Goal: Information Seeking & Learning: Learn about a topic

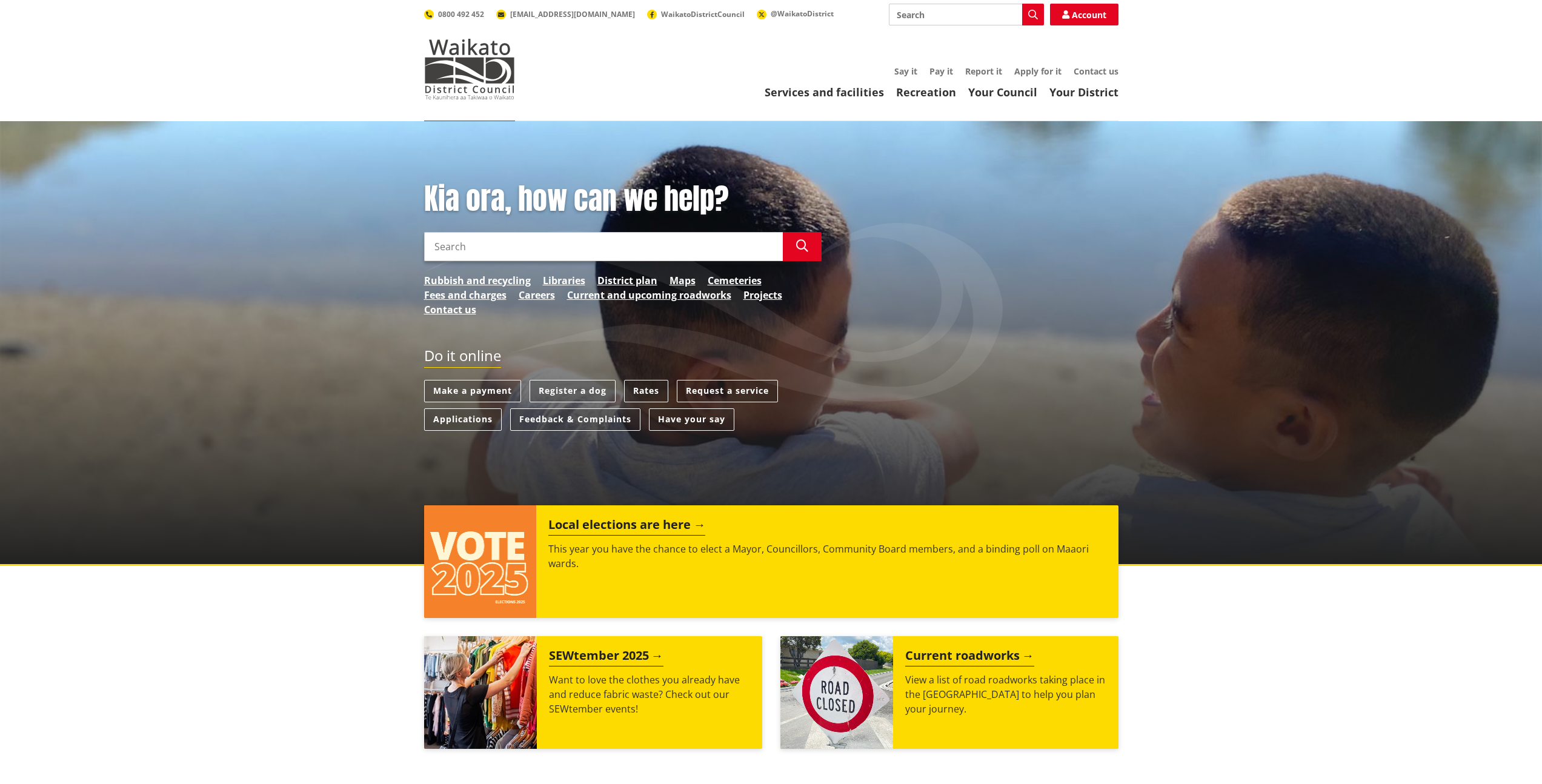
click at [473, 244] on input "Search" at bounding box center [603, 246] width 359 height 29
paste input "Onewhero"
drag, startPoint x: 536, startPoint y: 248, endPoint x: 255, endPoint y: 248, distance: 281.0
click at [255, 248] on div "Kia ora, how can we help? Search Onewhero Search Rubbish and recycling Librarie…" at bounding box center [771, 343] width 1542 height 445
click at [460, 246] on input "distric plan" at bounding box center [603, 246] width 359 height 29
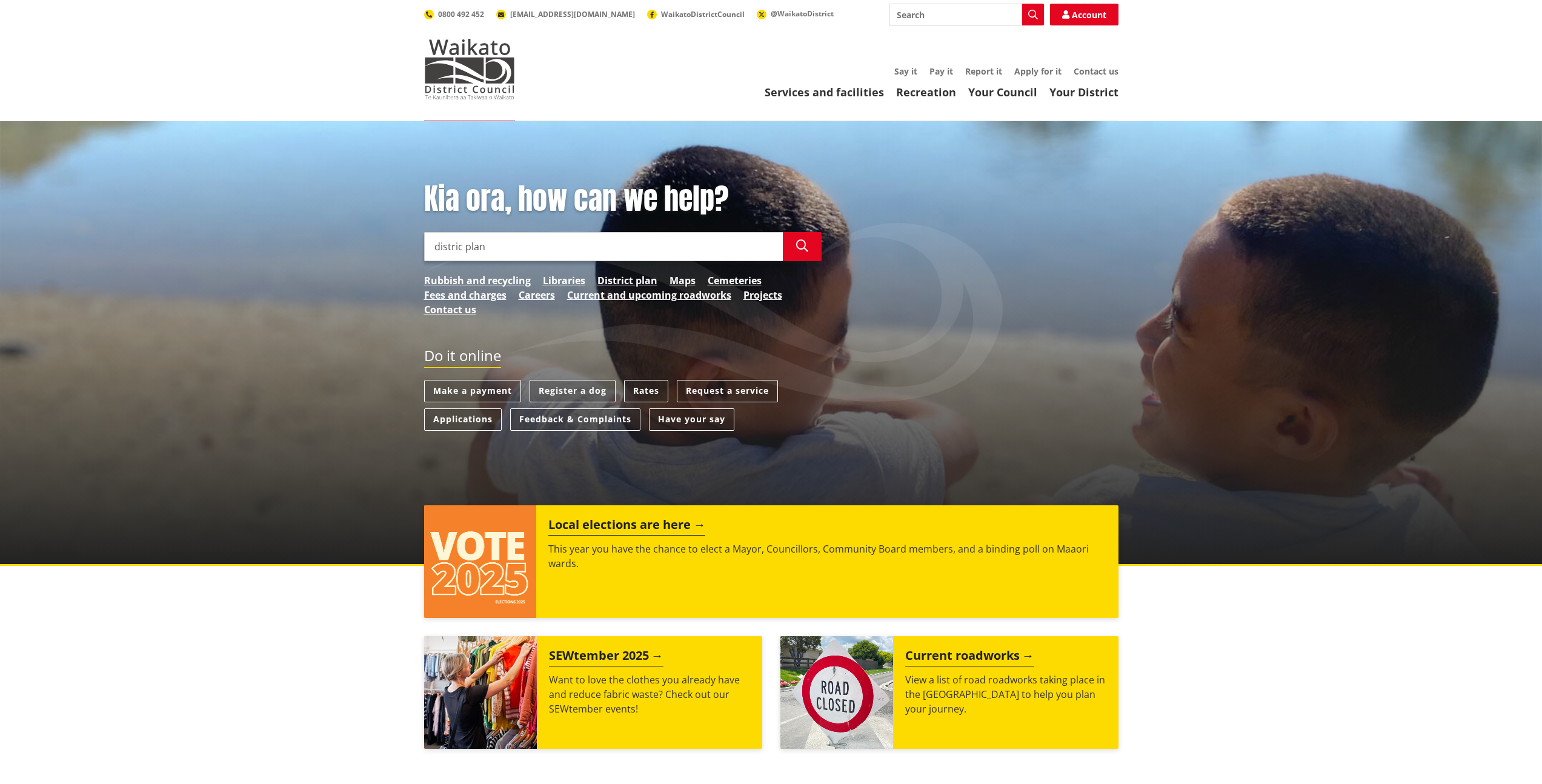
click at [462, 248] on input "distric plan" at bounding box center [603, 246] width 359 height 29
type input "distric plan"
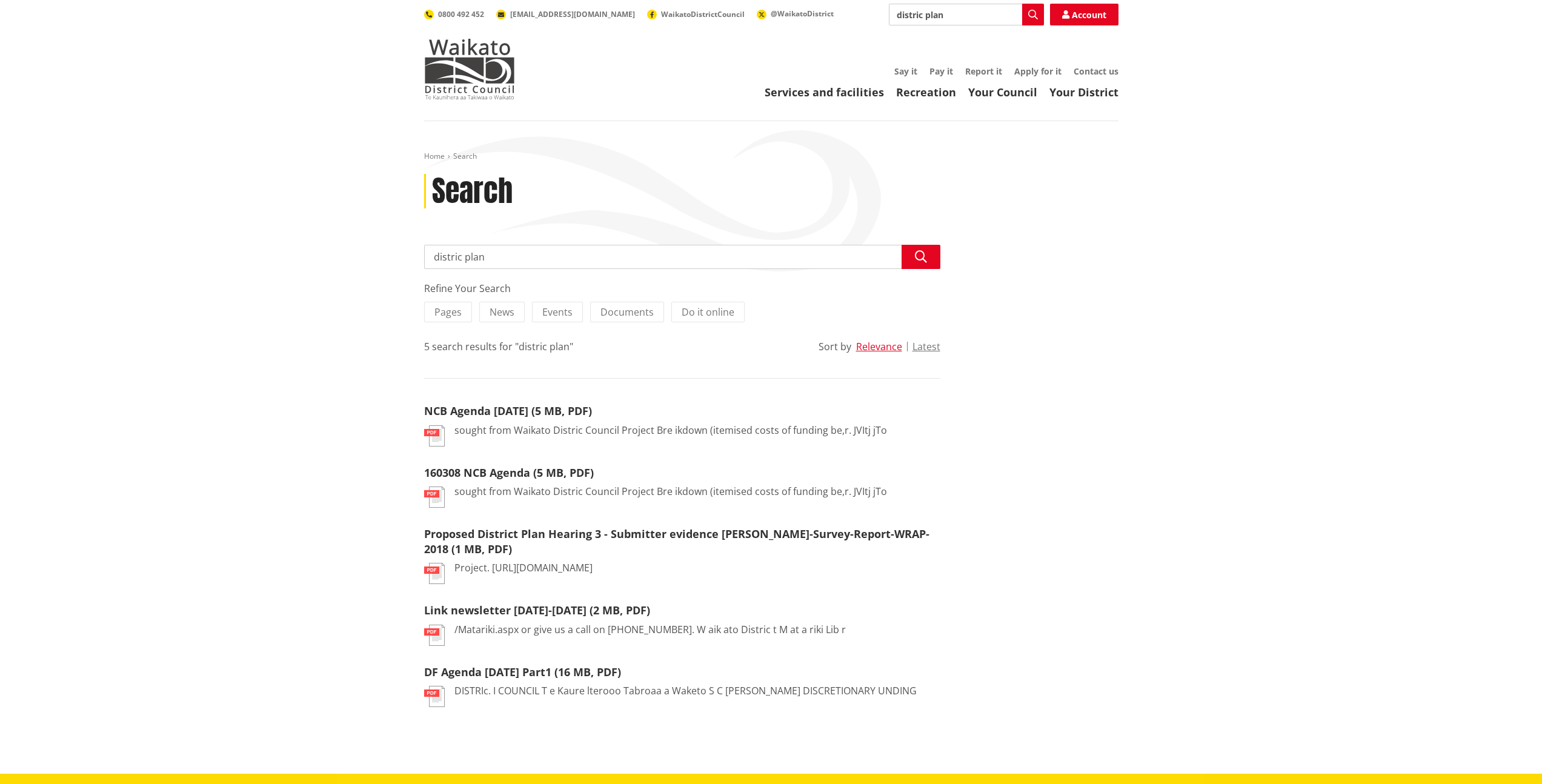
click at [463, 257] on input "distric plan" at bounding box center [682, 257] width 516 height 24
click at [479, 329] on div "Waikato District Plan" at bounding box center [682, 330] width 515 height 24
click at [507, 282] on div "Waikato District Plan" at bounding box center [682, 282] width 515 height 24
type input "Waikato District Plan"
click at [921, 255] on icon "button" at bounding box center [920, 256] width 12 height 12
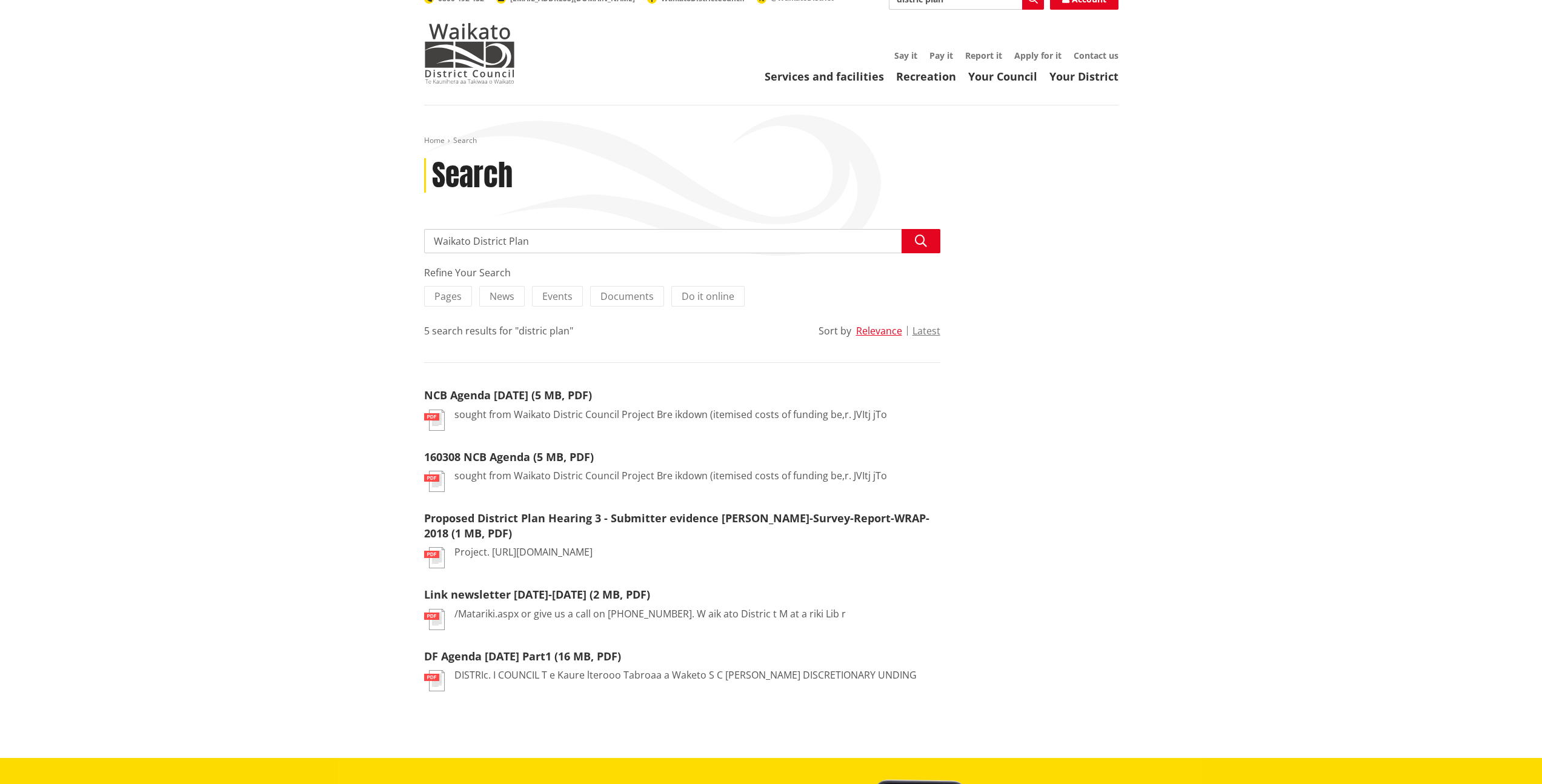
scroll to position [18, 0]
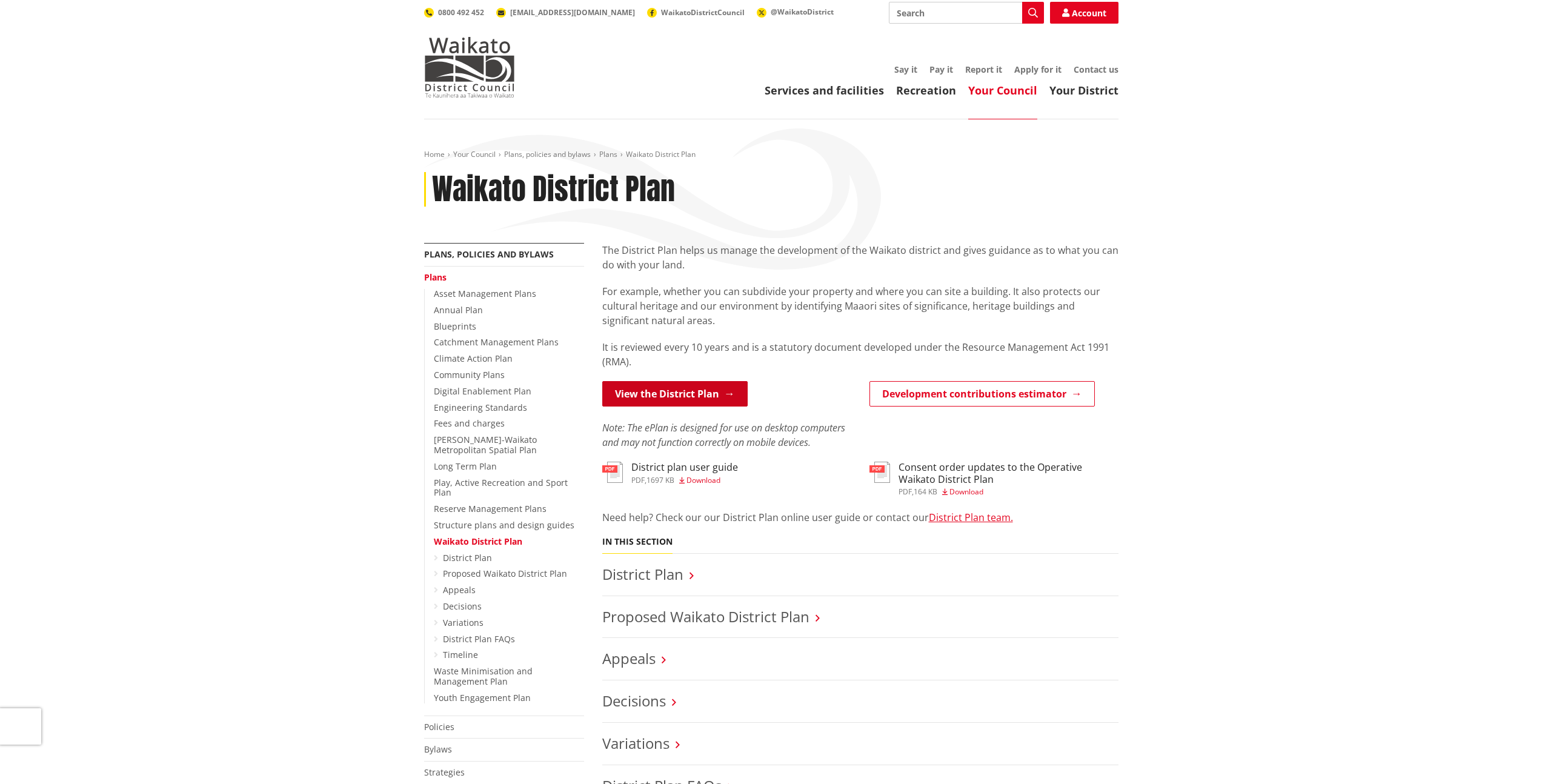
scroll to position [2, 0]
click at [645, 385] on link "View the District Plan" at bounding box center [675, 393] width 145 height 26
